Goal: Task Accomplishment & Management: Use online tool/utility

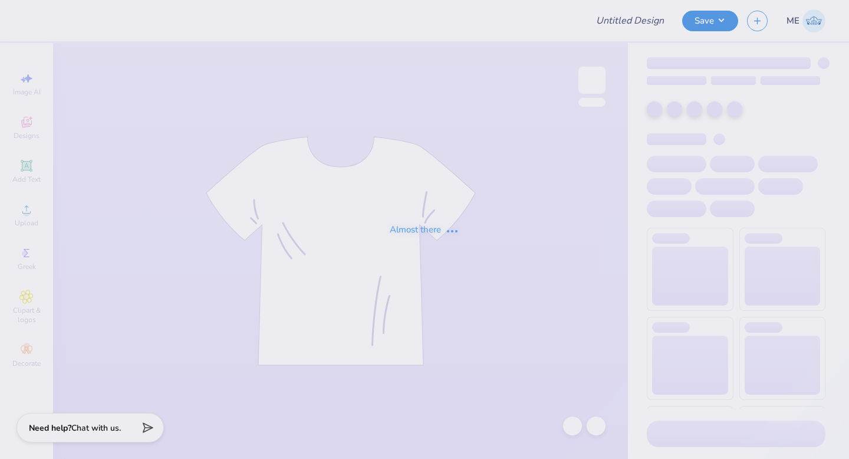
type input "Parents weekend stadium tee"
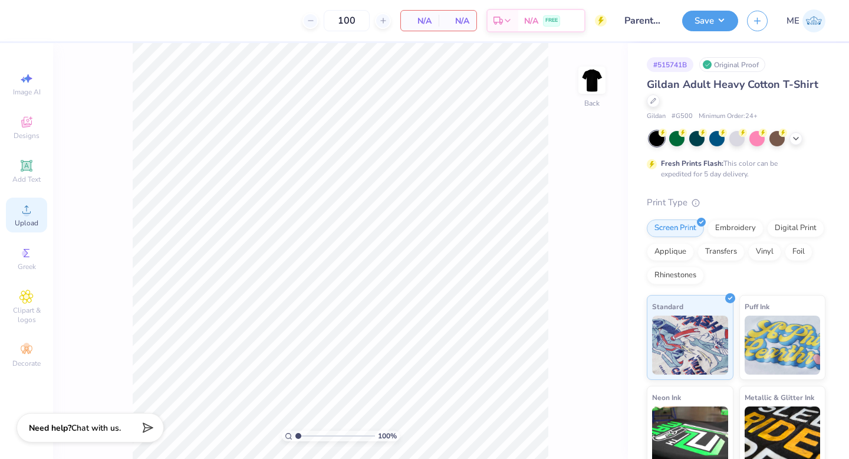
click at [33, 206] on icon at bounding box center [26, 209] width 14 height 14
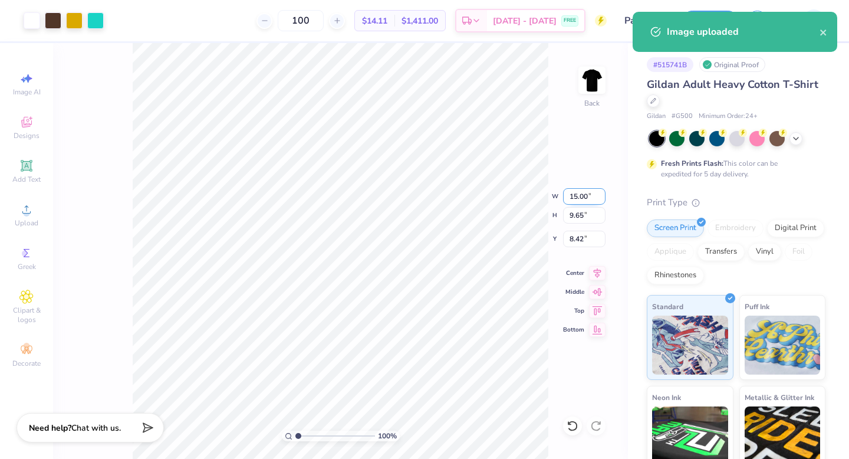
click at [578, 194] on input "15.00" at bounding box center [584, 196] width 42 height 17
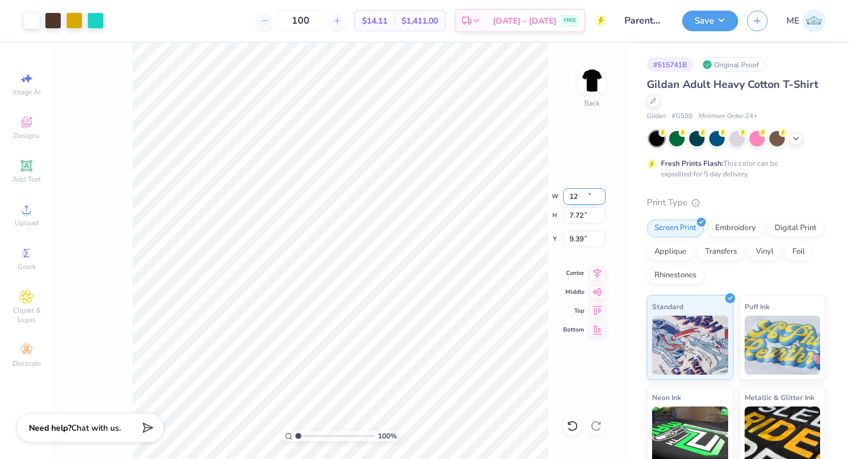
type input "12.00"
type input "7.72"
click at [595, 268] on icon at bounding box center [598, 271] width 8 height 10
click at [589, 242] on input "9.39" at bounding box center [584, 239] width 42 height 17
type input "3.00"
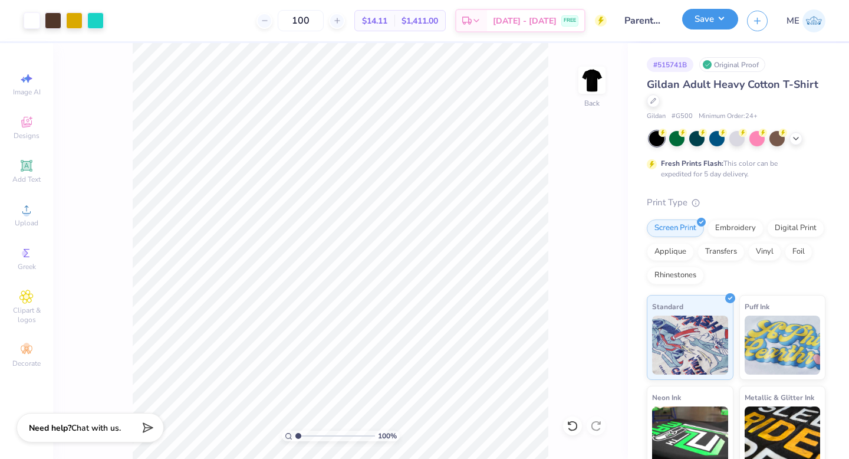
click at [729, 24] on button "Save" at bounding box center [710, 19] width 56 height 21
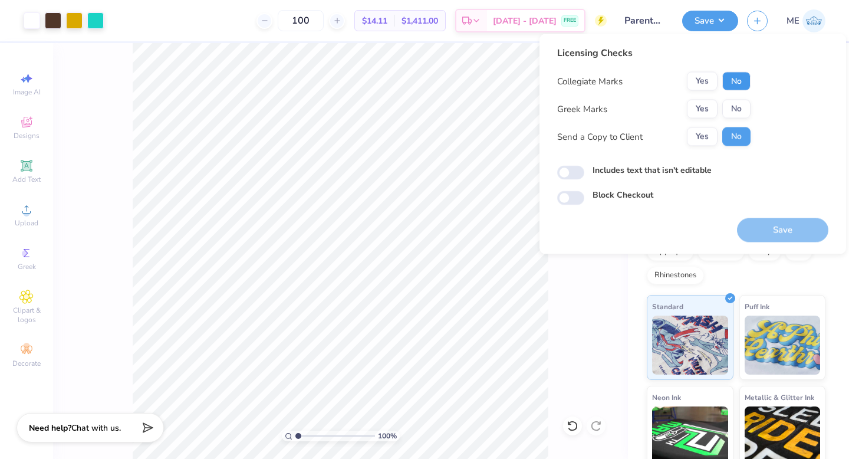
click at [737, 81] on button "No" at bounding box center [736, 81] width 28 height 19
click at [713, 80] on button "Yes" at bounding box center [702, 81] width 31 height 19
click at [705, 111] on button "Yes" at bounding box center [702, 109] width 31 height 19
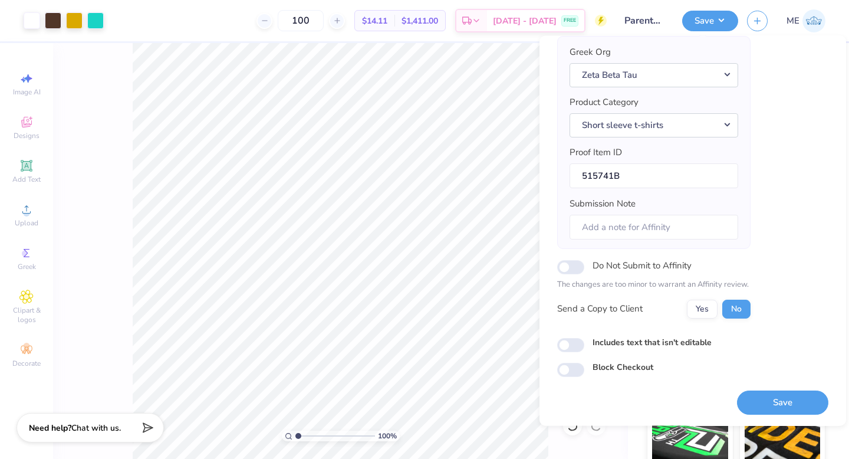
scroll to position [93, 0]
click at [564, 338] on input "Includes text that isn't editable" at bounding box center [570, 345] width 27 height 14
checkbox input "true"
click at [95, 23] on div at bounding box center [95, 19] width 17 height 17
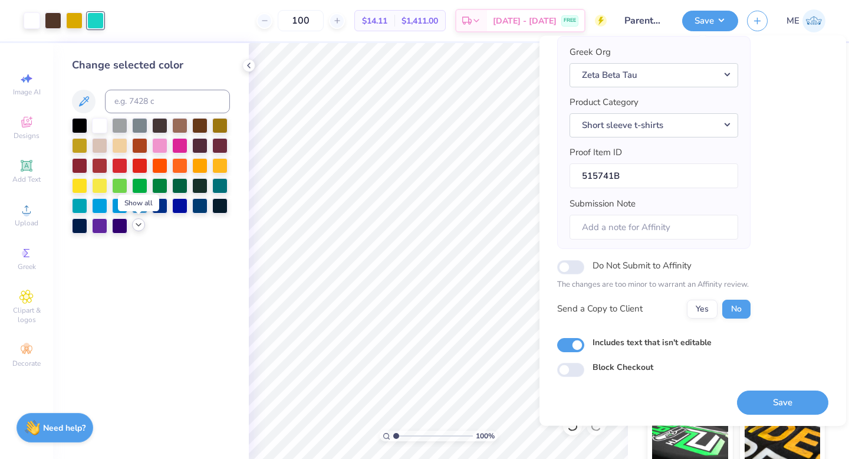
click at [140, 229] on icon at bounding box center [138, 224] width 9 height 9
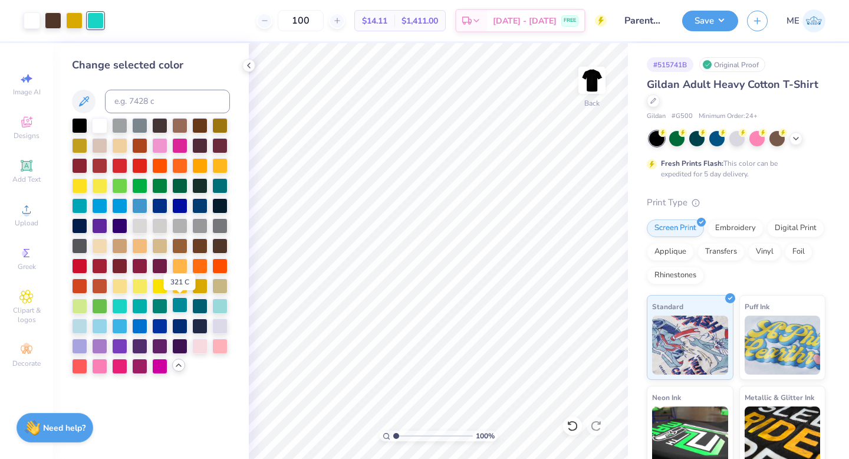
click at [184, 307] on div at bounding box center [179, 304] width 15 height 15
click at [215, 303] on div at bounding box center [219, 304] width 15 height 15
click at [71, 18] on div at bounding box center [74, 19] width 17 height 17
click at [127, 147] on div at bounding box center [119, 144] width 15 height 15
click at [94, 18] on div at bounding box center [95, 19] width 17 height 17
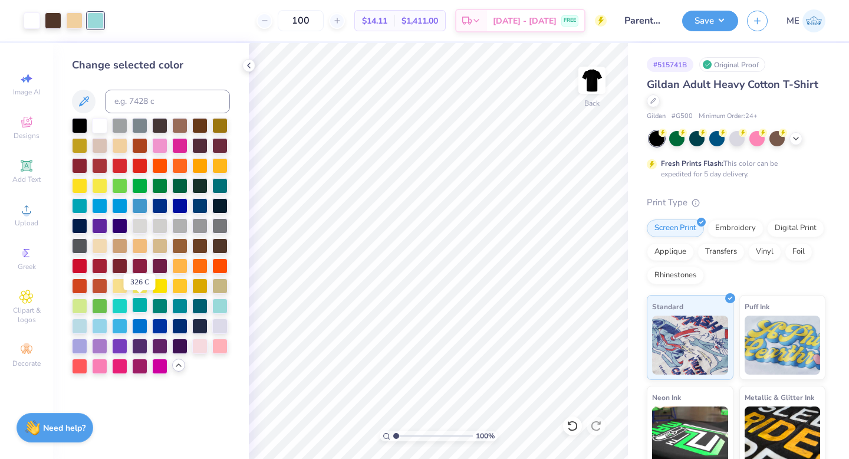
click at [137, 307] on div at bounding box center [139, 304] width 15 height 15
click at [77, 23] on div at bounding box center [74, 19] width 17 height 17
click at [164, 246] on div at bounding box center [159, 244] width 15 height 15
click at [104, 21] on div at bounding box center [95, 19] width 17 height 17
click at [163, 310] on div at bounding box center [159, 304] width 15 height 15
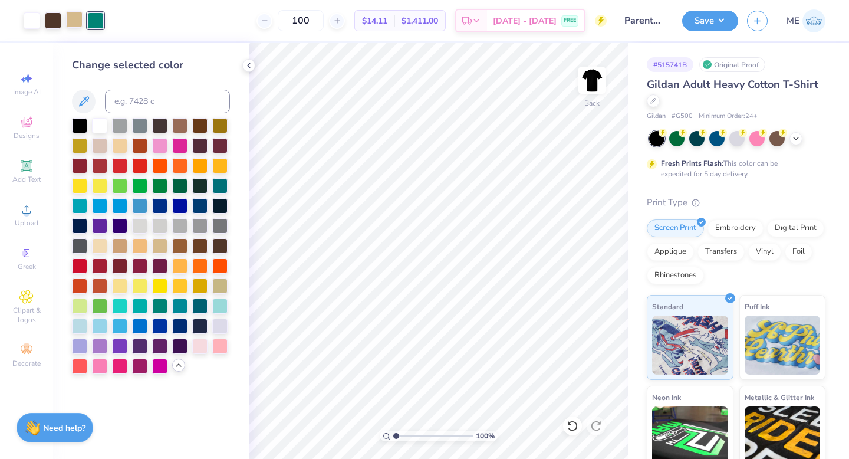
click at [72, 21] on div at bounding box center [74, 19] width 17 height 17
click at [147, 242] on div at bounding box center [139, 244] width 15 height 15
click at [99, 21] on div at bounding box center [95, 19] width 17 height 17
click at [163, 185] on div at bounding box center [159, 184] width 15 height 15
click at [129, 101] on input at bounding box center [167, 102] width 125 height 24
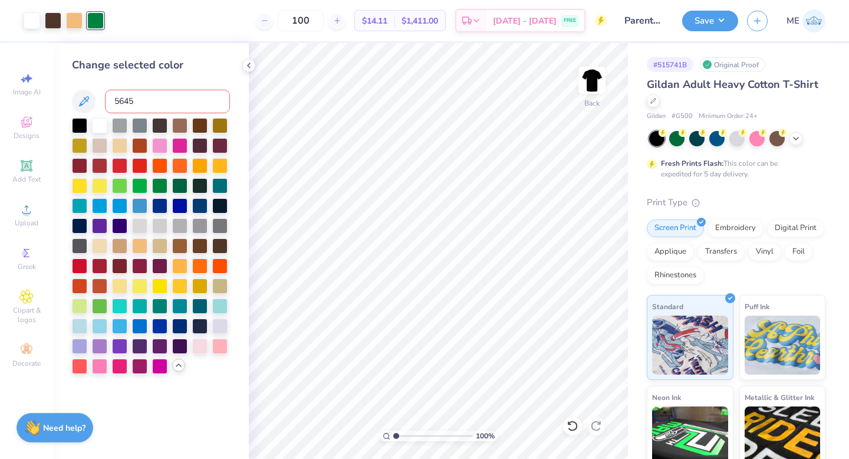
type input "5645"
click at [74, 22] on div at bounding box center [74, 19] width 17 height 17
click at [134, 248] on div at bounding box center [139, 244] width 15 height 15
click at [90, 25] on div at bounding box center [95, 19] width 17 height 17
click at [144, 93] on input at bounding box center [167, 102] width 125 height 24
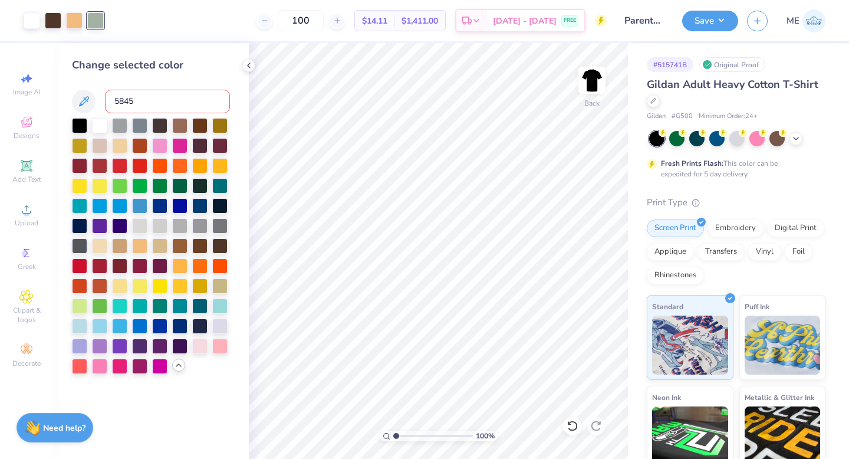
type input "5845"
click at [74, 16] on div at bounding box center [74, 19] width 17 height 17
click at [680, 20] on div "Art colors 100 $14.11 Per Item $1,411.00 Total Est. Delivery [DATE] - [DATE] FR…" at bounding box center [424, 20] width 849 height 41
click at [713, 27] on button "Save" at bounding box center [710, 19] width 56 height 21
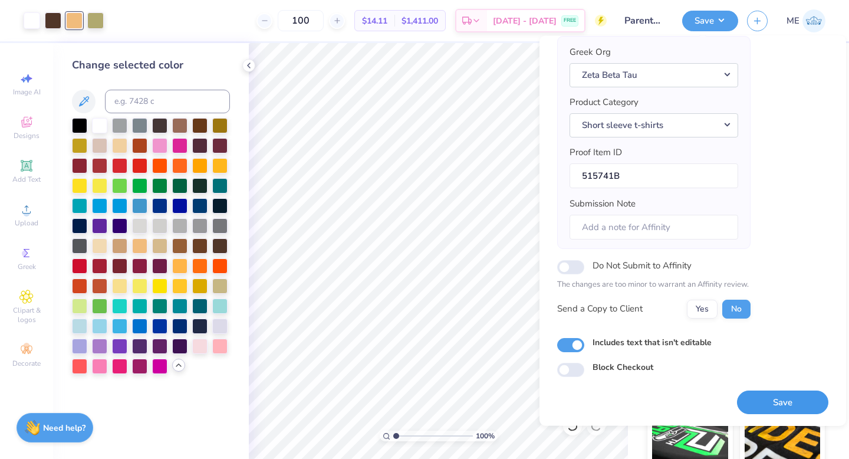
click at [761, 397] on button "Save" at bounding box center [782, 402] width 91 height 24
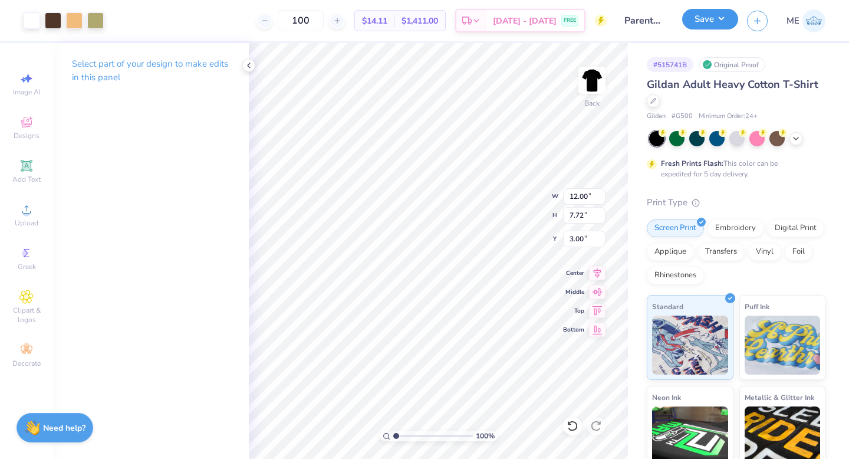
click at [715, 28] on button "Save" at bounding box center [710, 19] width 56 height 21
